Goal: Navigation & Orientation: Find specific page/section

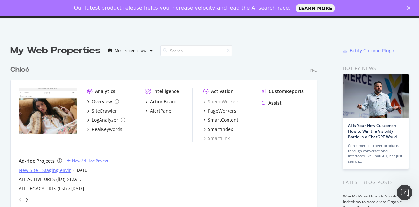
click at [54, 156] on div "Ad-Hoc Projects New Ad-Hoc Project New Site - Staging envir [DATE] ALL ACTIVE U…" at bounding box center [164, 181] width 306 height 63
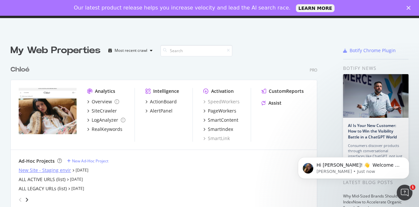
click at [56, 169] on div "New Site - Staging envir" at bounding box center [45, 170] width 52 height 7
